Goal: Task Accomplishment & Management: Use online tool/utility

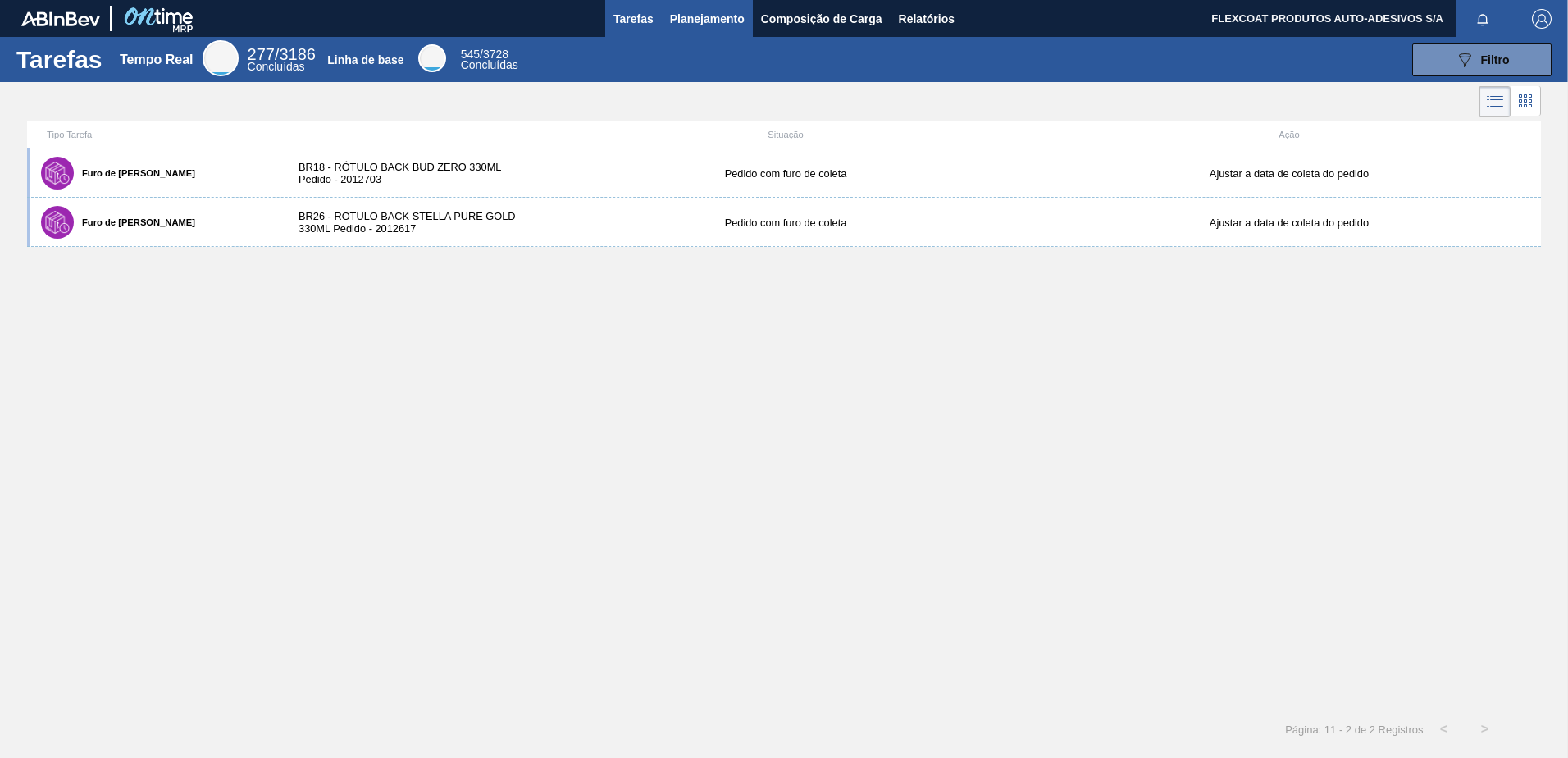
click at [685, 22] on span "Planejamento" at bounding box center [706, 19] width 75 height 20
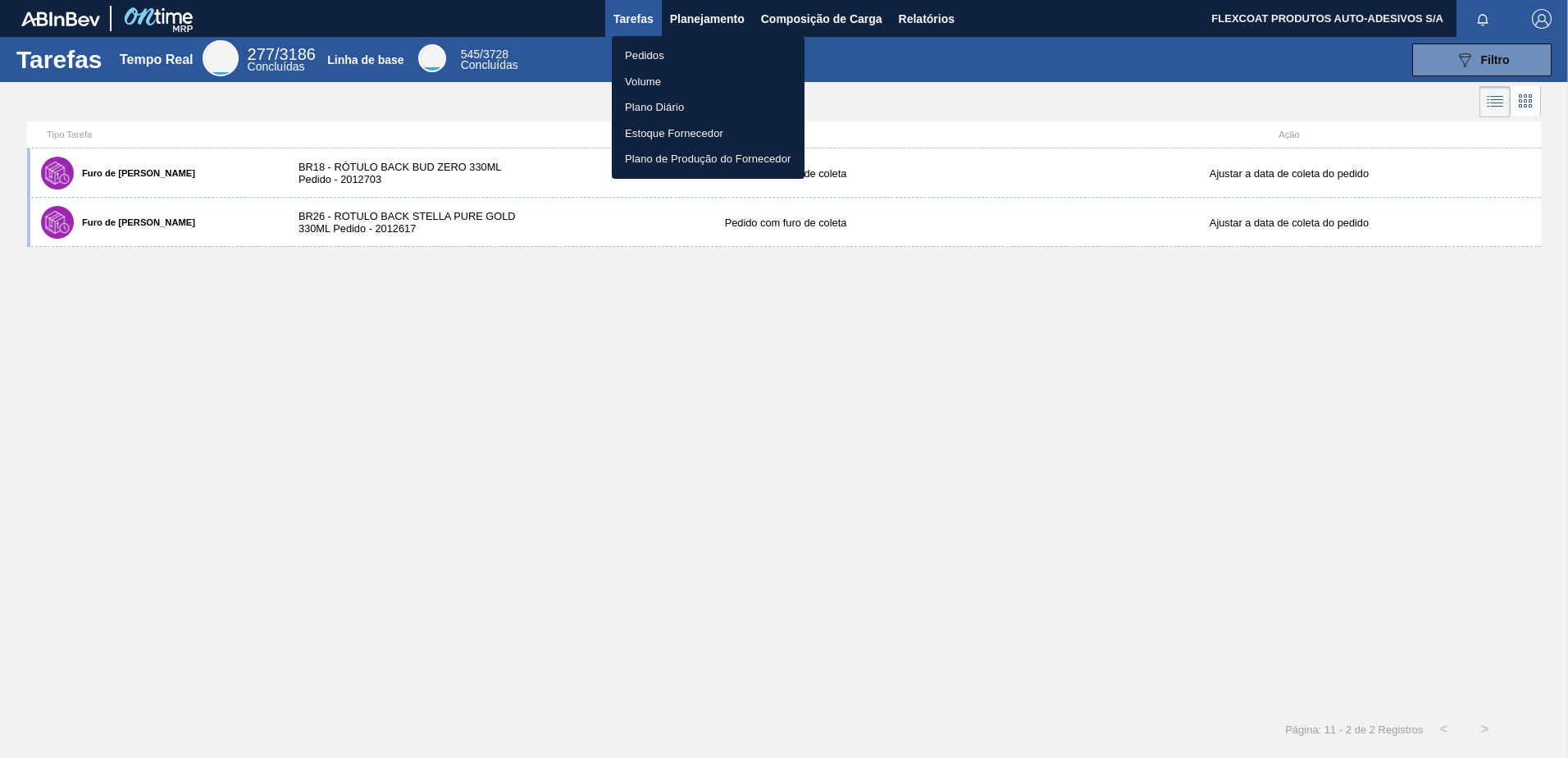
click at [647, 58] on li "Pedidos" at bounding box center [708, 55] width 193 height 26
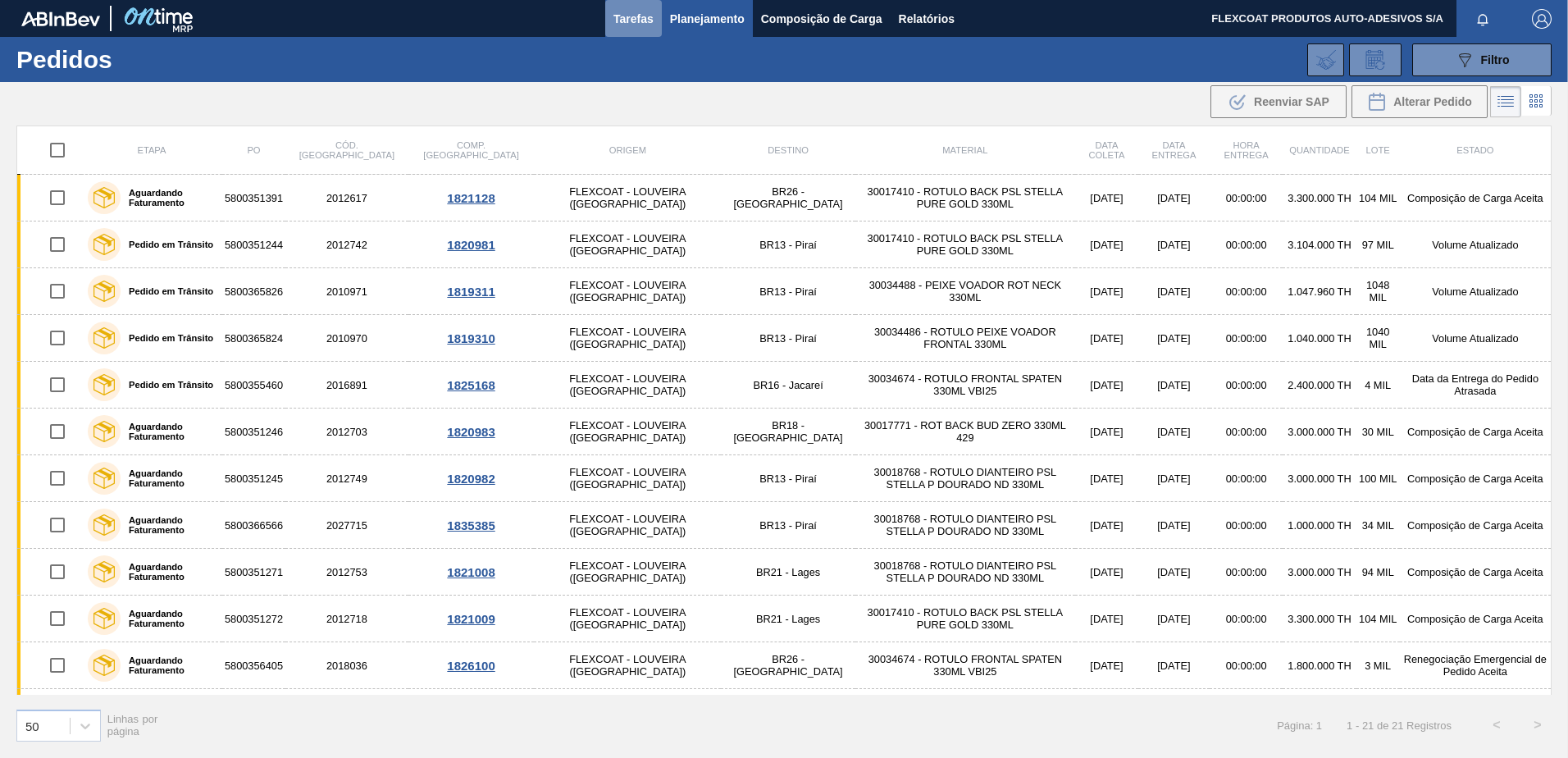
click at [632, 16] on span "Tarefas" at bounding box center [633, 19] width 41 height 20
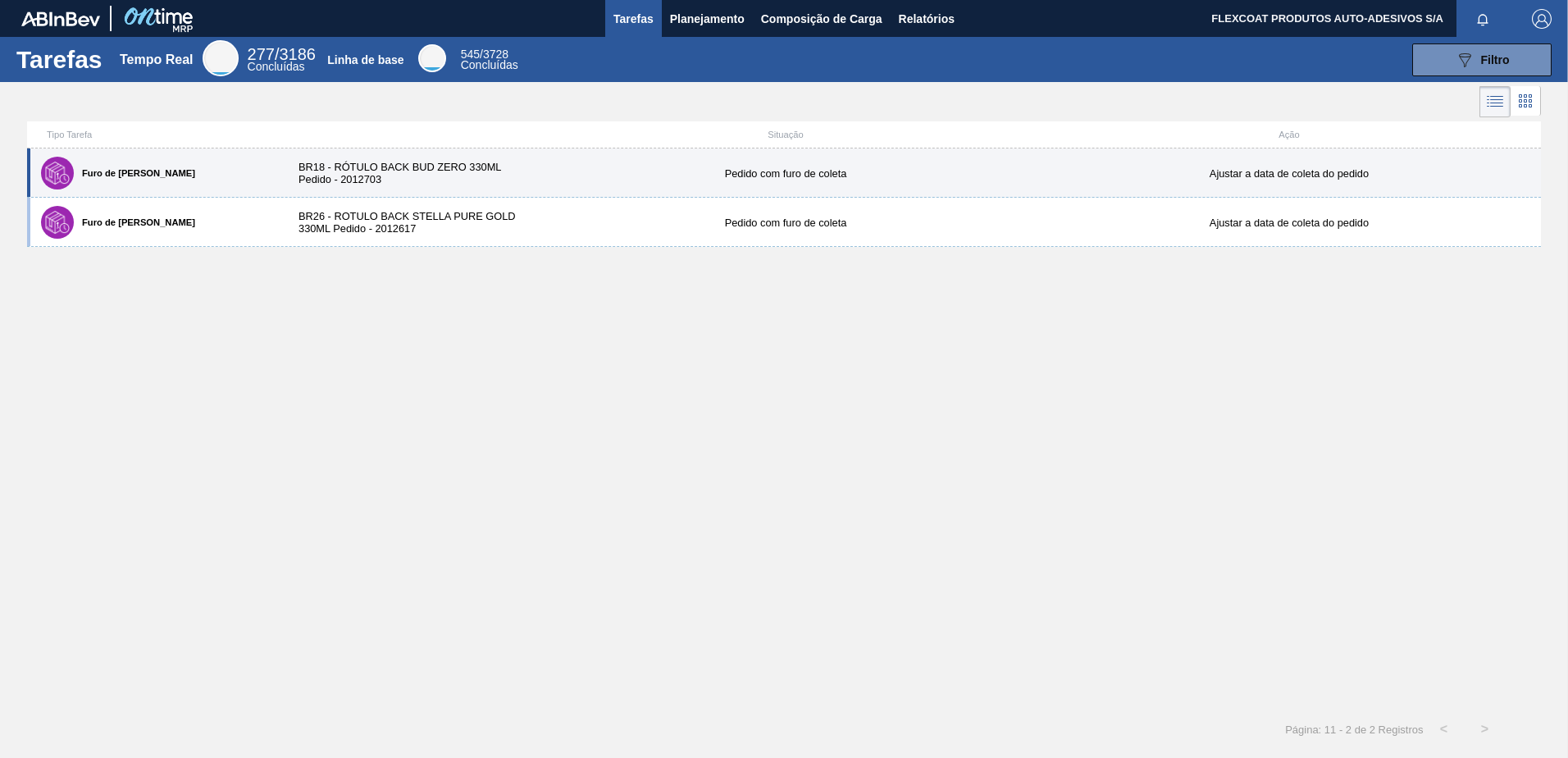
click at [104, 173] on label "Furo de [PERSON_NAME]" at bounding box center [134, 172] width 122 height 10
